Goal: Find specific page/section

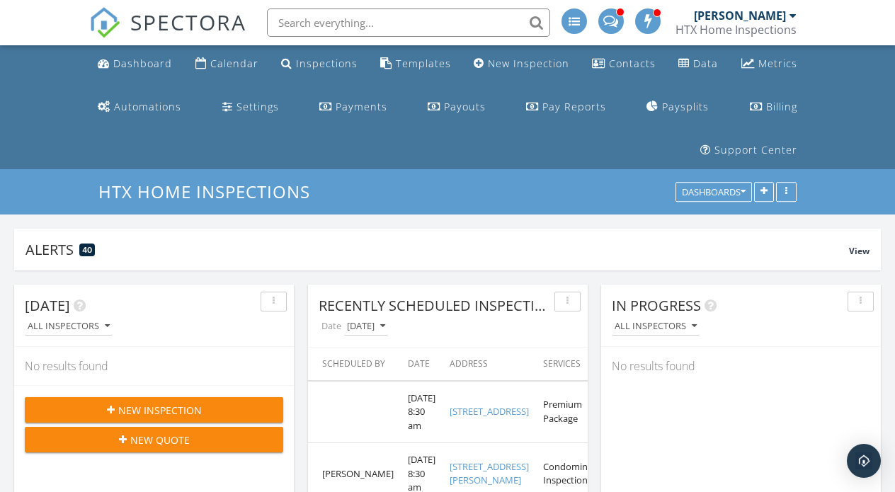
click at [440, 23] on input "text" at bounding box center [408, 22] width 283 height 28
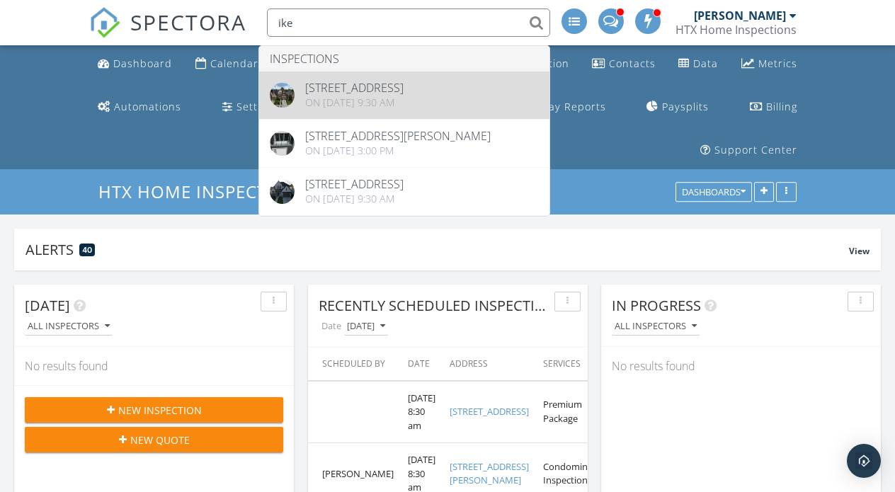
type input "ike"
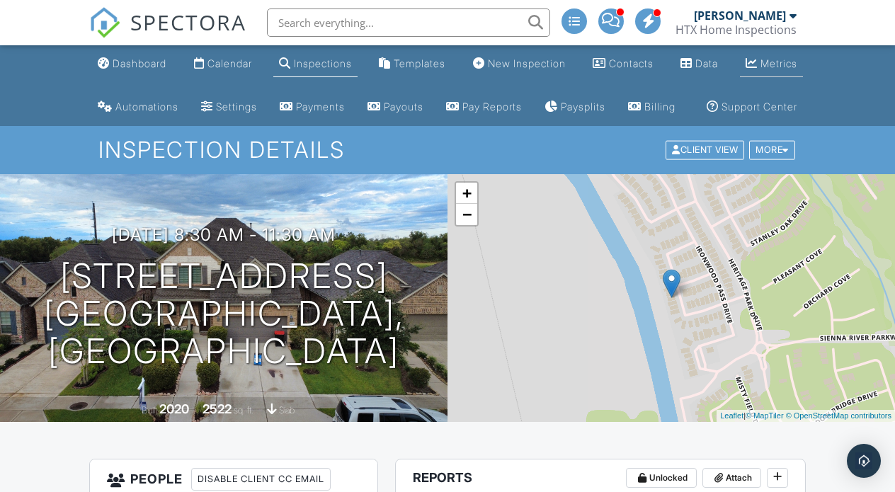
click at [753, 61] on div "Metrics" at bounding box center [751, 62] width 12 height 11
